Goal: Information Seeking & Learning: Learn about a topic

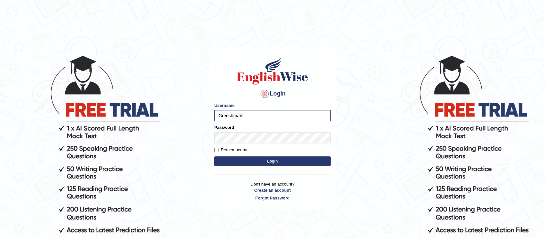
click at [214, 156] on button "Login" at bounding box center [272, 161] width 116 height 10
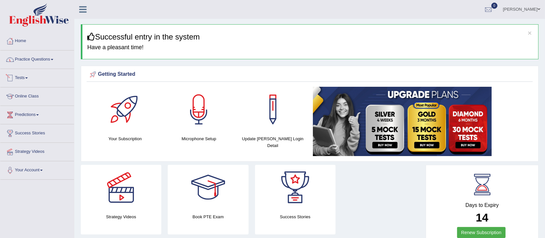
click at [33, 59] on link "Practice Questions" at bounding box center [37, 58] width 74 height 16
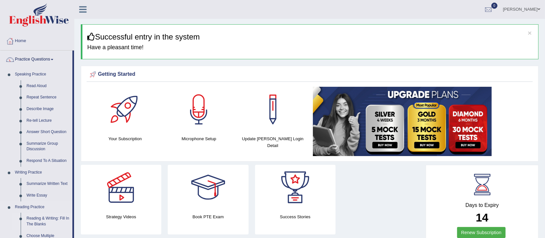
scroll to position [86, 0]
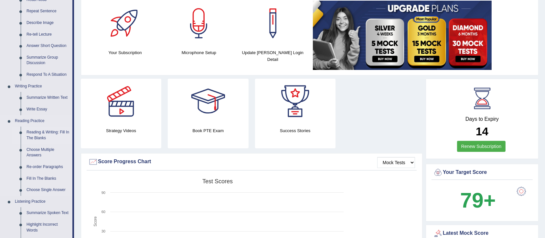
click at [32, 133] on link "Reading & Writing: Fill In The Blanks" at bounding box center [48, 134] width 49 height 17
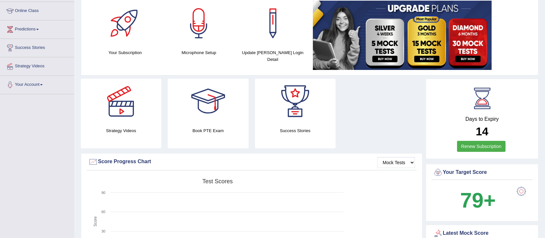
scroll to position [106, 0]
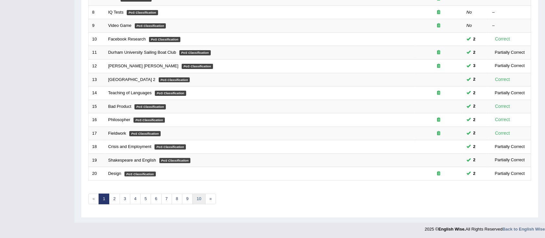
click at [199, 198] on link "10" at bounding box center [198, 198] width 13 height 11
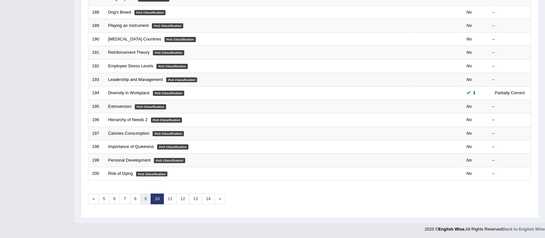
click at [145, 198] on link "9" at bounding box center [145, 198] width 11 height 11
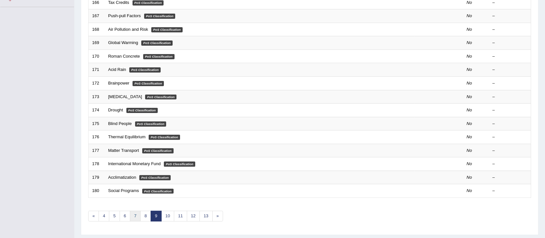
click at [134, 215] on link "7" at bounding box center [135, 215] width 11 height 11
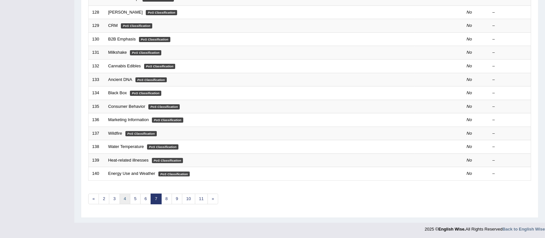
click at [124, 195] on link "4" at bounding box center [125, 198] width 11 height 11
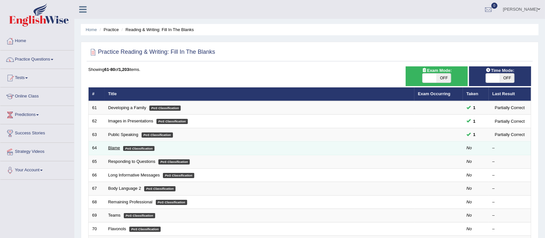
click at [112, 148] on link "Blame" at bounding box center [114, 147] width 12 height 5
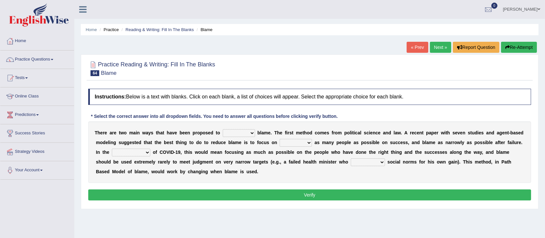
click at [252, 133] on select "abuse release reduce redress" at bounding box center [239, 133] width 32 height 8
click at [223, 129] on select "abuse release reduce redress" at bounding box center [239, 133] width 32 height 8
click at [252, 132] on select "abuse release reduce redress" at bounding box center [239, 133] width 32 height 8
click at [310, 177] on div "T h e r e a r e t w o m a i n w a y s t h a t h a v e b e e n p r o p o s e d t…" at bounding box center [309, 151] width 443 height 61
click at [250, 133] on select "abuse release reduce redress" at bounding box center [239, 133] width 32 height 8
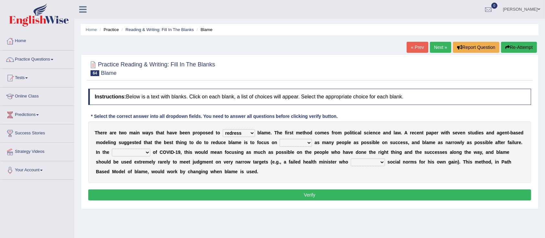
select select "reduce"
click at [223, 129] on select "abuse release reduce redress" at bounding box center [239, 133] width 32 height 8
click at [297, 144] on select "praising promising preserving praying" at bounding box center [296, 143] width 32 height 8
select select "praising"
click at [280, 139] on select "praising promising preserving praying" at bounding box center [296, 143] width 32 height 8
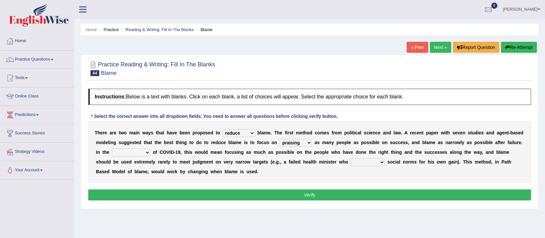
click at [302, 142] on select "praising promising preserving praying" at bounding box center [296, 143] width 32 height 8
click at [338, 175] on div "T h e r e a r e t w o m a i n w a y s t h a t h a v e b e e n p r o p o s e d t…" at bounding box center [309, 151] width 443 height 61
click at [147, 152] on select "context confrontation text construction" at bounding box center [131, 152] width 38 height 8
select select "context"
click at [112, 148] on select "context confrontation text construction" at bounding box center [131, 152] width 38 height 8
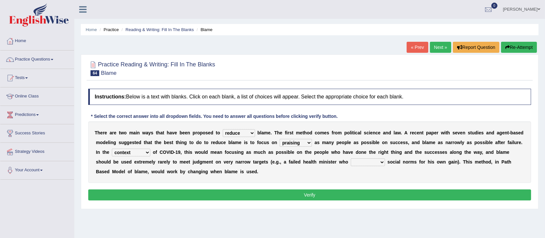
click at [371, 160] on select "departed established violated met" at bounding box center [368, 162] width 34 height 8
select select "violated"
click at [351, 158] on select "departed established violated met" at bounding box center [368, 162] width 34 height 8
click at [322, 193] on button "Verify" at bounding box center [309, 194] width 443 height 11
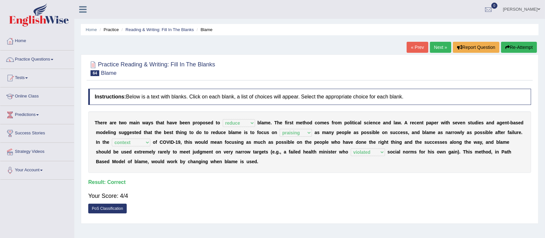
click at [431, 48] on link "Next »" at bounding box center [440, 47] width 21 height 11
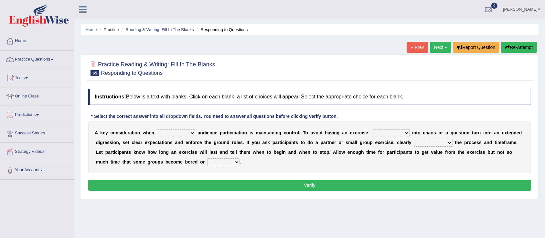
click at [194, 135] on select "incorporating increasing incurring indicating" at bounding box center [176, 133] width 38 height 8
select select "indicating"
click at [157, 129] on select "incorporating increasing incurring indicating" at bounding box center [176, 133] width 38 height 8
click at [385, 133] on select "deteriorate determine deliver demonstrate" at bounding box center [391, 133] width 37 height 8
select select "demonstrate"
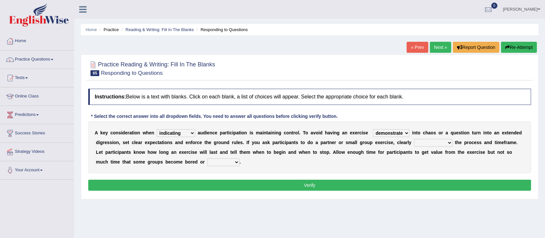
click at [374, 129] on select "deteriorate determine deliver demonstrate" at bounding box center [391, 133] width 37 height 8
click at [442, 143] on select "communicate confirm accumulate commit" at bounding box center [433, 143] width 38 height 8
select select "confirm"
click at [414, 139] on select "communicate confirm accumulate commit" at bounding box center [433, 143] width 38 height 8
click at [237, 162] on select "destroyed distracted disobeyed divided" at bounding box center [223, 162] width 32 height 8
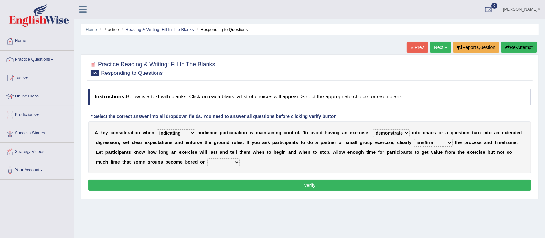
select select "distracted"
click at [207, 158] on select "destroyed distracted disobeyed divided" at bounding box center [223, 162] width 32 height 8
click at [223, 186] on button "Verify" at bounding box center [309, 184] width 443 height 11
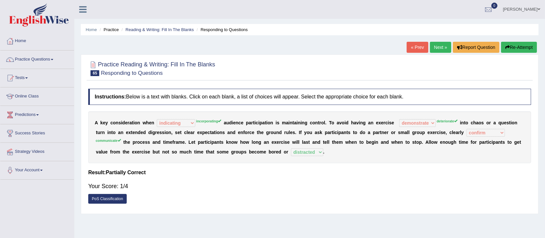
click at [432, 47] on link "Next »" at bounding box center [440, 47] width 21 height 11
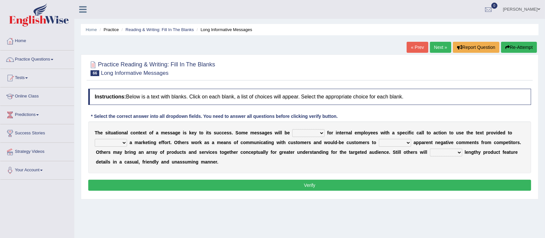
click at [314, 131] on select "targeted varied marketed parted" at bounding box center [308, 133] width 32 height 8
click at [292, 129] on select "targeted varied marketed parted" at bounding box center [308, 133] width 32 height 8
click at [314, 131] on select "targeted varied marketed parted" at bounding box center [308, 133] width 32 height 8
select select "parted"
click at [292, 129] on select "targeted varied marketed parted" at bounding box center [308, 133] width 32 height 8
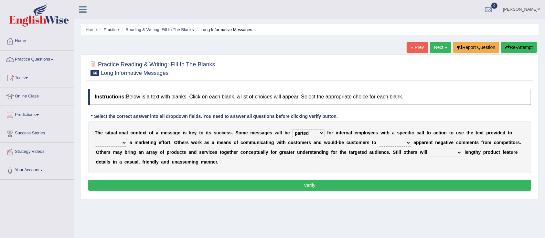
click at [125, 144] on select "extract exceed expand export" at bounding box center [111, 143] width 32 height 8
select select "expand"
click at [95, 139] on select "extract exceed expand export" at bounding box center [111, 143] width 32 height 8
click at [391, 142] on select "rebut rebel review reboot" at bounding box center [395, 143] width 32 height 8
select select "reboot"
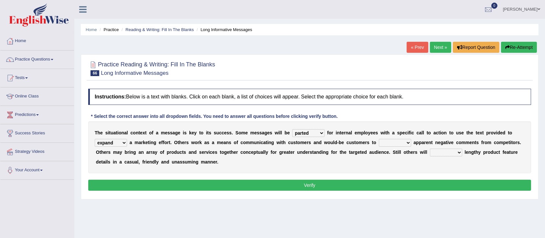
click at [379, 139] on select "rebut rebel review reboot" at bounding box center [395, 143] width 32 height 8
click at [457, 152] on select "deliver delay delight delegate" at bounding box center [446, 152] width 32 height 8
select select "delight"
click at [430, 148] on select "deliver delay delight delegate" at bounding box center [446, 152] width 32 height 8
click at [265, 184] on button "Verify" at bounding box center [309, 184] width 443 height 11
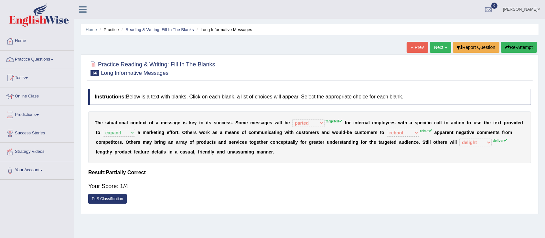
click at [438, 47] on link "Next »" at bounding box center [440, 47] width 21 height 11
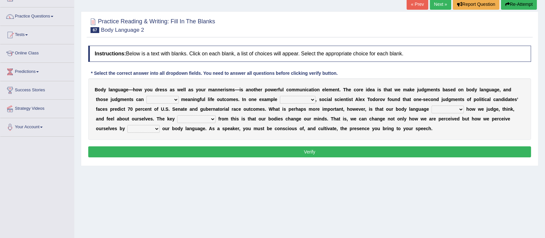
click at [167, 100] on select "predict preserve prevent prepare" at bounding box center [162, 100] width 32 height 8
select select "predict"
click at [146, 96] on select "predict preserve prevent prepare" at bounding box center [162, 100] width 32 height 8
click at [312, 101] on select "citing having cited to be cited cited" at bounding box center [298, 100] width 36 height 8
select select "cited"
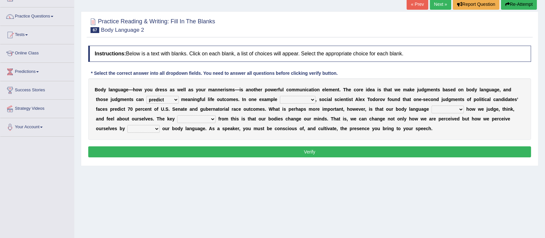
click at [280, 96] on select "citing having cited to be cited cited" at bounding box center [298, 100] width 36 height 8
click at [460, 109] on select "refrains reflects refers refreshes" at bounding box center [448, 109] width 32 height 8
select select "reflects"
click at [432, 105] on select "refrains reflects refers refreshes" at bounding box center [448, 109] width 32 height 8
click at [208, 120] on select "drawback breakthrough takeaway takeoff" at bounding box center [196, 119] width 38 height 8
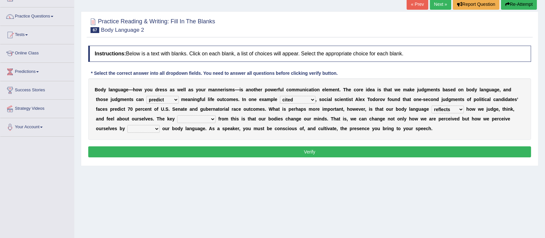
select select "drawback"
click at [177, 115] on select "drawback breakthrough takeaway takeoff" at bounding box center [196, 119] width 38 height 8
click at [159, 132] on select "enacting enabling making managing" at bounding box center [143, 129] width 32 height 8
select select "managing"
click at [127, 125] on select "enacting enabling making managing" at bounding box center [143, 129] width 32 height 8
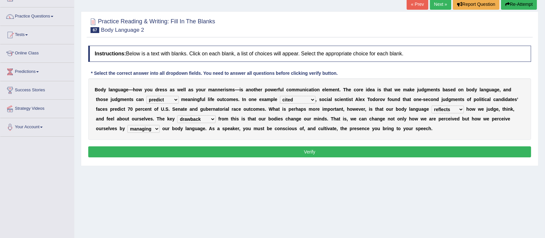
click at [279, 150] on button "Verify" at bounding box center [309, 151] width 443 height 11
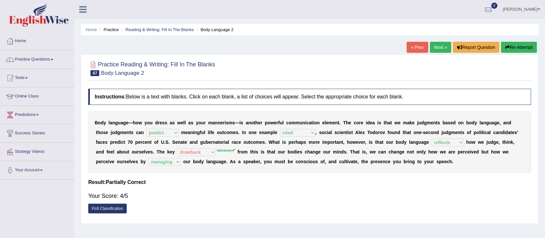
click at [440, 46] on link "Next »" at bounding box center [440, 47] width 21 height 11
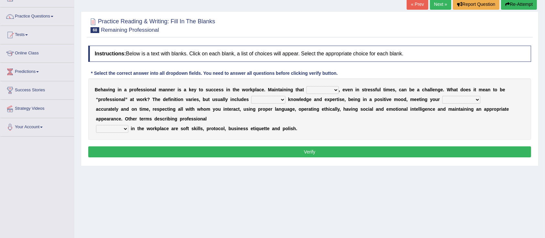
click at [335, 91] on select "demand domain direction demeanor" at bounding box center [322, 90] width 32 height 8
click at [324, 90] on select "demand domain direction demeanor" at bounding box center [322, 90] width 32 height 8
click at [329, 85] on div "B e h a v i n g i n a p r o f e s s i o n a l m a n n e r i s a k e y t o s u c…" at bounding box center [309, 108] width 443 height 61
click at [335, 90] on select "demand domain direction demeanor" at bounding box center [322, 90] width 32 height 8
select select "domain"
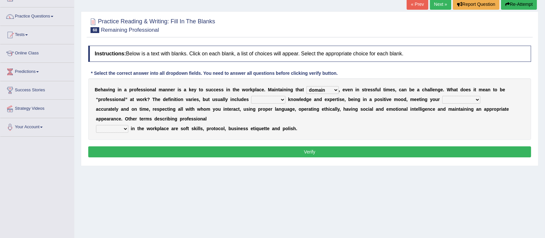
click at [306, 86] on select "demand domain direction demeanor" at bounding box center [322, 90] width 32 height 8
click at [281, 98] on select "possessing appraising processing assessing" at bounding box center [268, 100] width 34 height 8
click at [400, 134] on div "B e h a v i n g i n a p r o f e s s i o n a l m a n n e r i s a k e y t o s u c…" at bounding box center [309, 108] width 443 height 61
click at [282, 99] on select "possessing appraising processing assessing" at bounding box center [268, 100] width 34 height 8
click at [251, 96] on select "possessing appraising processing assessing" at bounding box center [268, 100] width 34 height 8
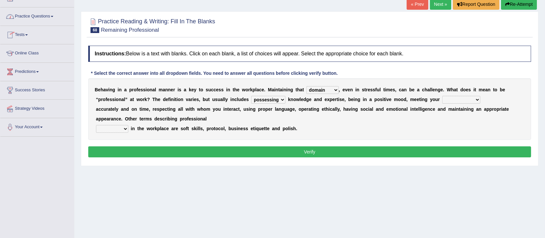
click at [266, 97] on select "possessing appraising processing assessing" at bounding box center [268, 100] width 34 height 8
click at [251, 96] on select "possessing appraising processing assessing" at bounding box center [268, 100] width 34 height 8
click at [282, 98] on select "possessing appraising processing assessing" at bounding box center [268, 100] width 34 height 8
select select "possessing"
click at [251, 96] on select "possessing appraising processing assessing" at bounding box center [268, 100] width 34 height 8
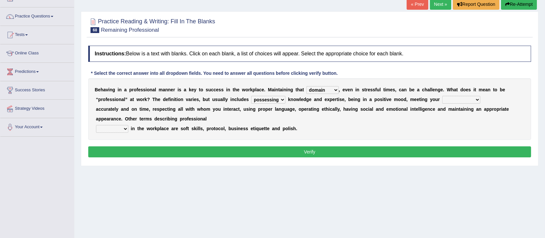
click at [468, 100] on select "opportunities occupations observations obligations" at bounding box center [461, 100] width 38 height 8
select select "opportunities"
click at [443, 96] on select "opportunities occupations observations obligations" at bounding box center [461, 100] width 38 height 8
click at [453, 101] on select "opportunities occupations observations obligations" at bounding box center [461, 100] width 38 height 8
click at [349, 129] on div "B e h a v i n g i n a p r o f e s s i o n a l m a n n e r i s a k e y t o s u c…" at bounding box center [309, 108] width 443 height 61
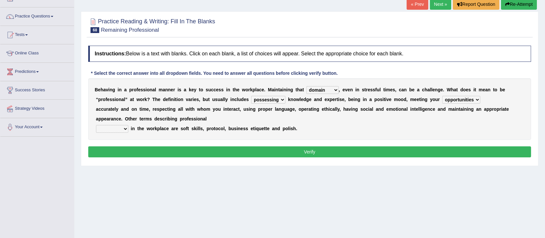
click at [125, 128] on select "conduct contact condition contract" at bounding box center [112, 129] width 32 height 8
select select "conduct"
click at [96, 125] on select "conduct contact condition contract" at bounding box center [112, 129] width 32 height 8
click at [191, 155] on button "Verify" at bounding box center [309, 151] width 443 height 11
